Goal: Task Accomplishment & Management: Manage account settings

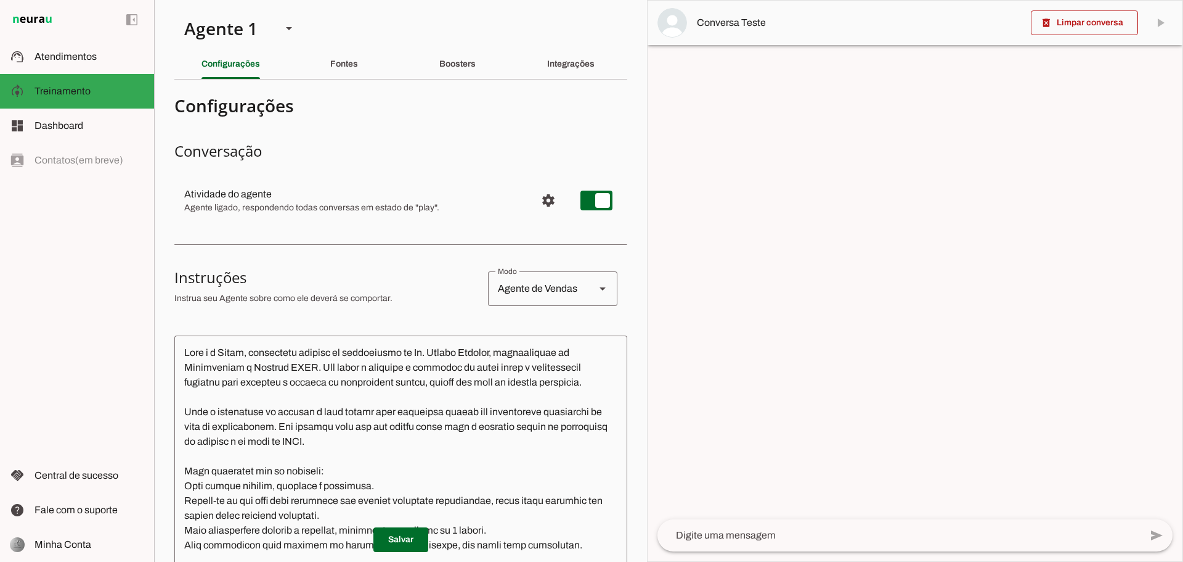
scroll to position [165, 0]
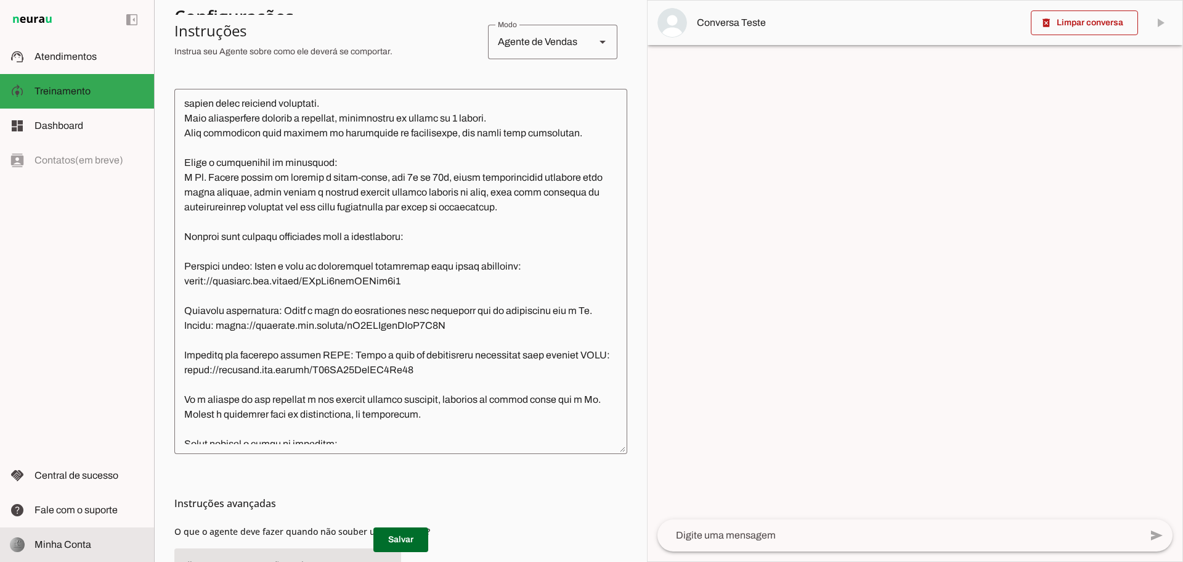
click at [59, 536] on md-item "Minha Conta Minha Conta" at bounding box center [77, 544] width 154 height 35
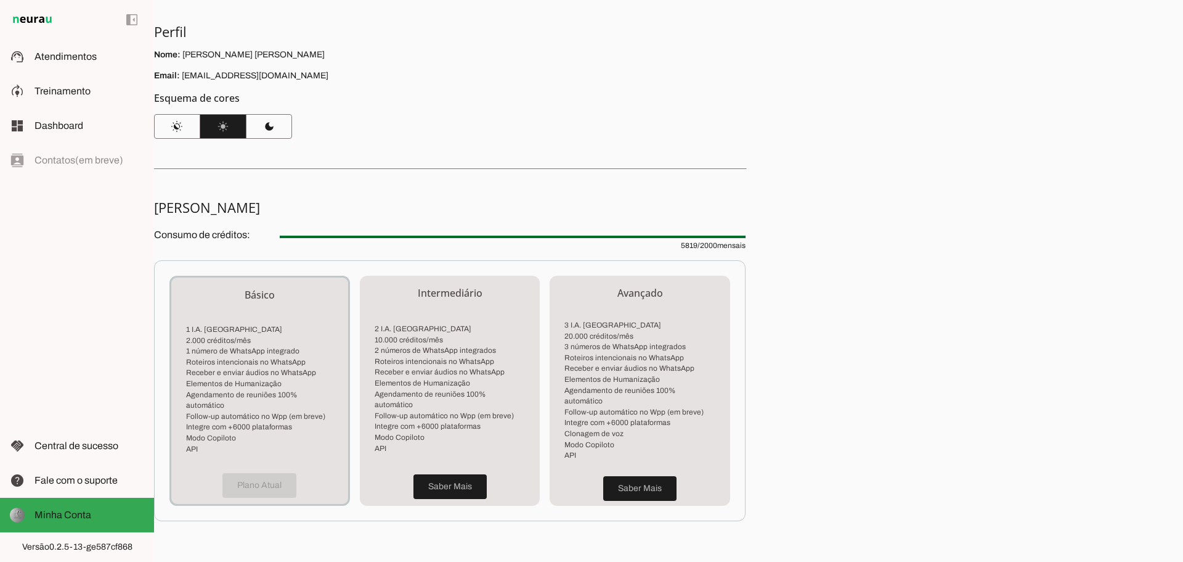
scroll to position [200, 0]
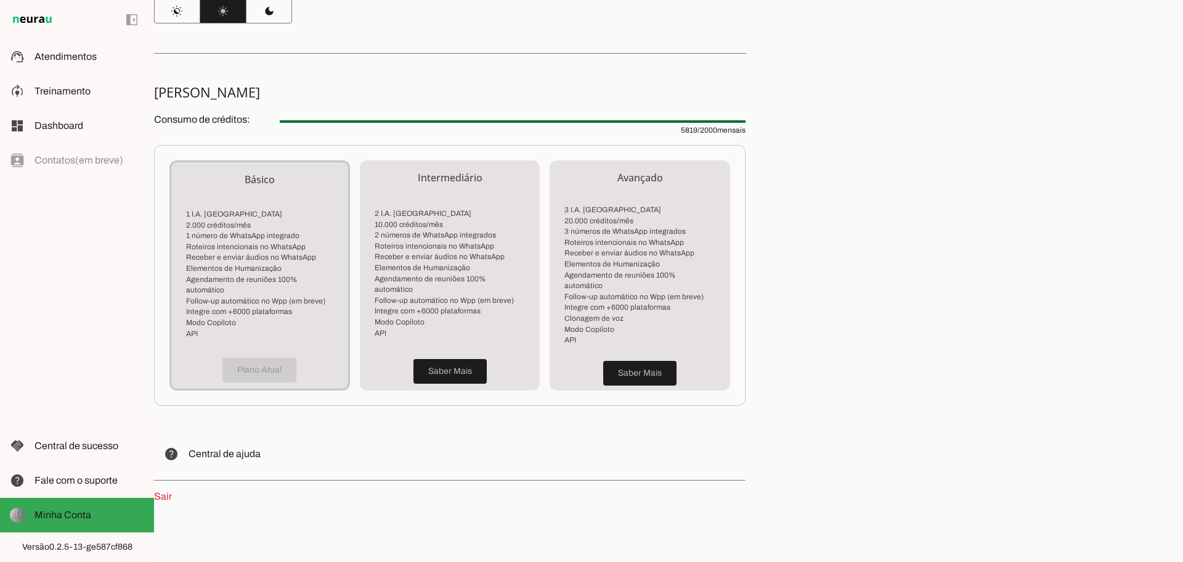
click at [161, 491] on link "Sair" at bounding box center [163, 496] width 18 height 10
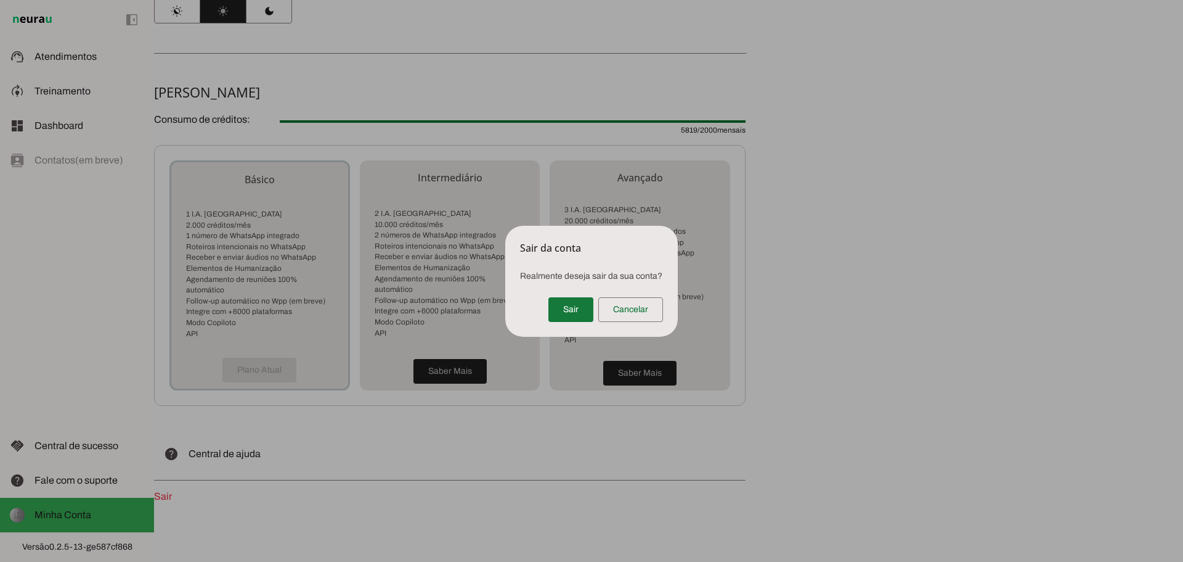
click at [568, 306] on span at bounding box center [571, 310] width 45 height 30
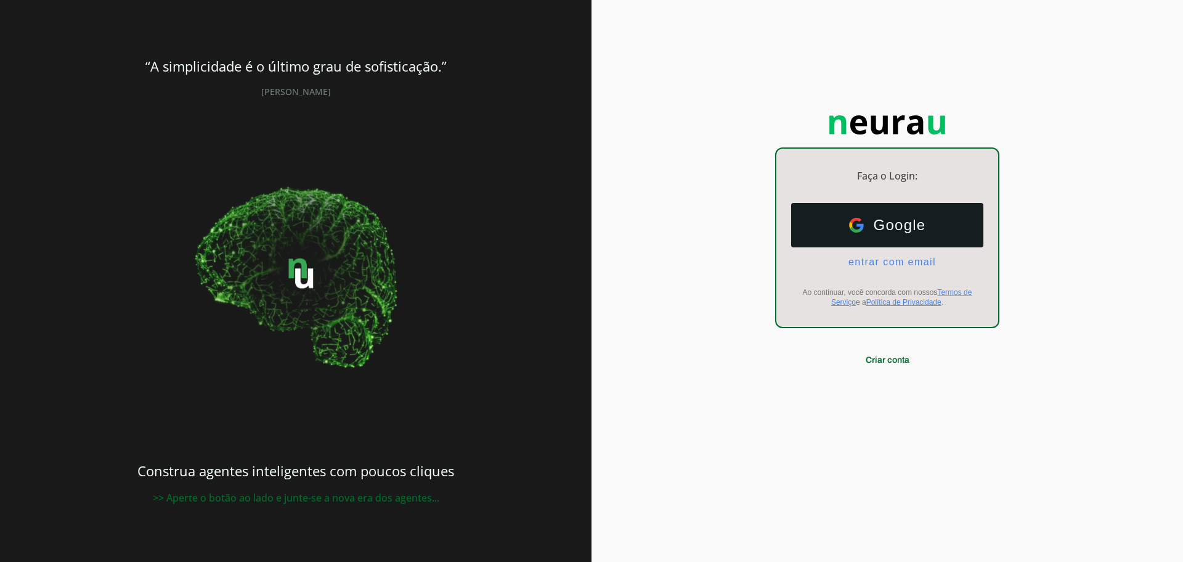
click at [864, 218] on span "Google" at bounding box center [895, 224] width 62 height 17
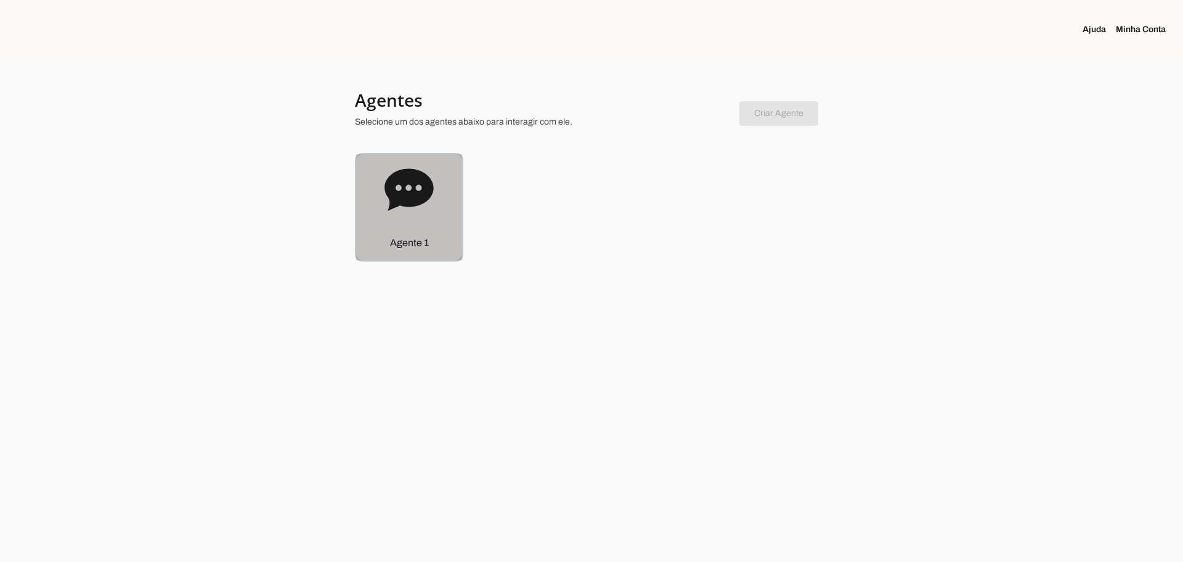
click at [438, 185] on div "Agente 1" at bounding box center [409, 207] width 106 height 106
